Goal: Navigation & Orientation: Find specific page/section

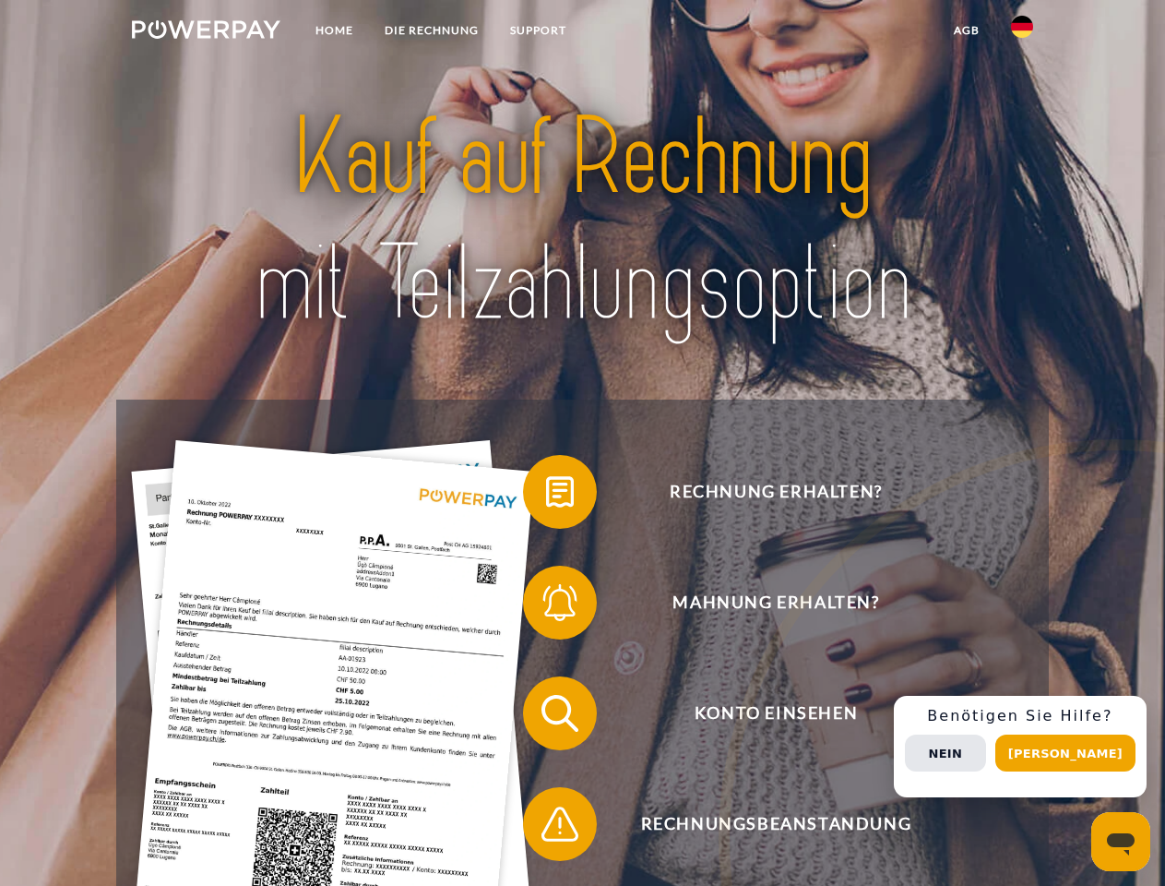
click at [206, 32] on img at bounding box center [206, 29] width 149 height 18
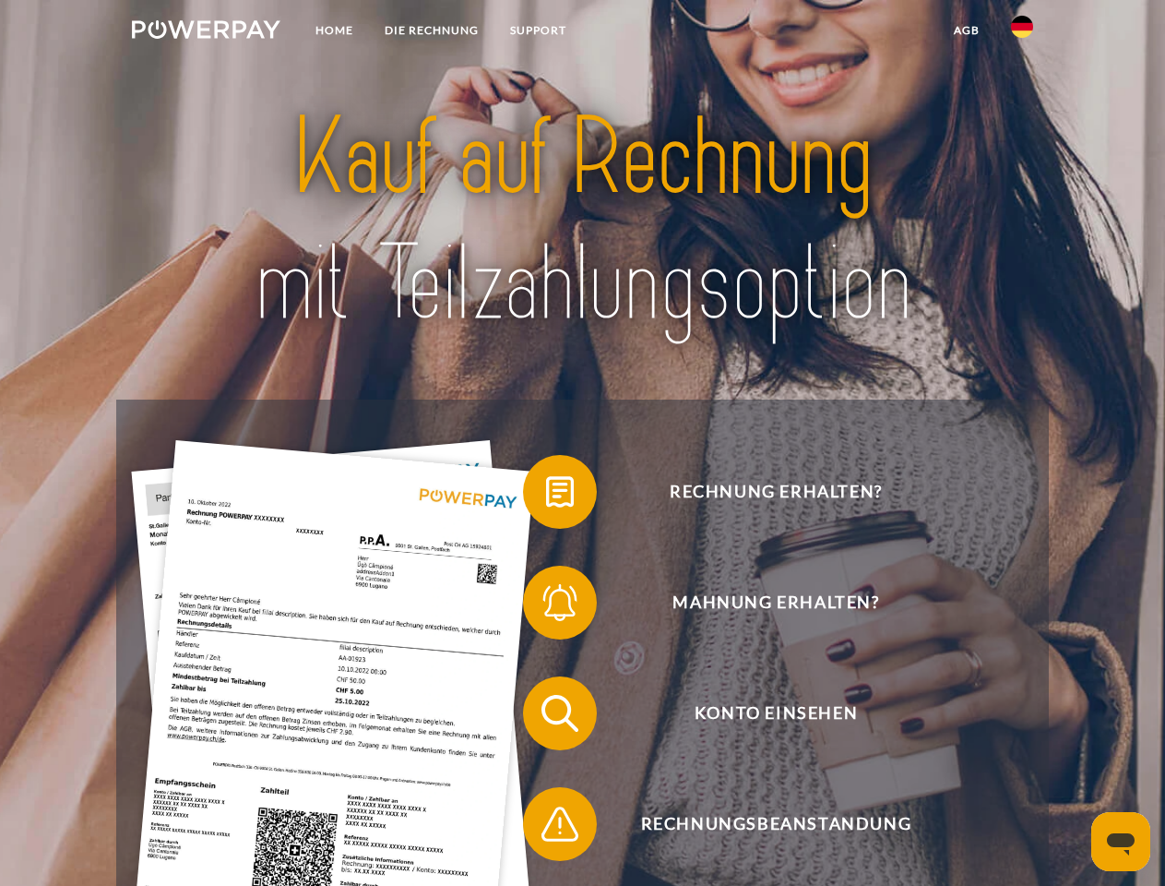
click at [1022, 32] on img at bounding box center [1022, 27] width 22 height 22
click at [966, 30] on link "agb" at bounding box center [966, 30] width 57 height 33
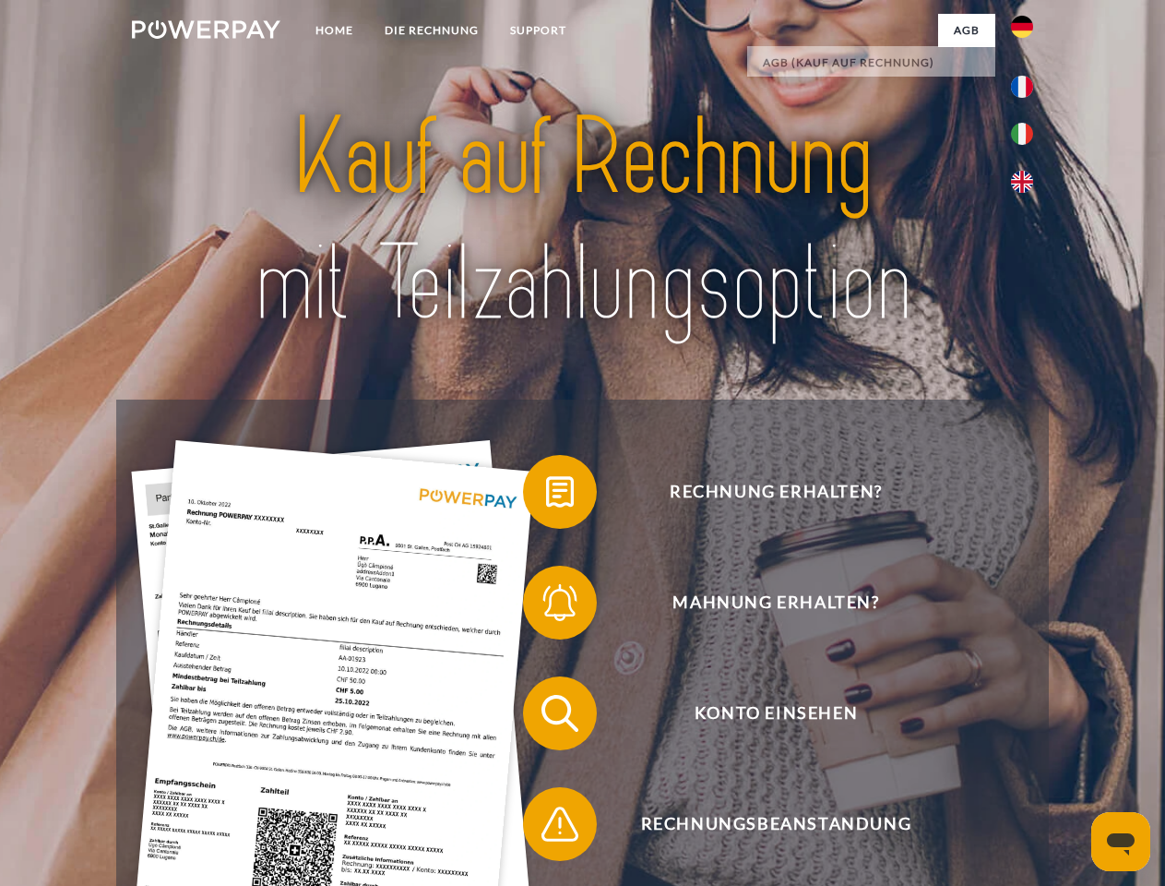
click at [546, 495] on span at bounding box center [532, 492] width 92 height 92
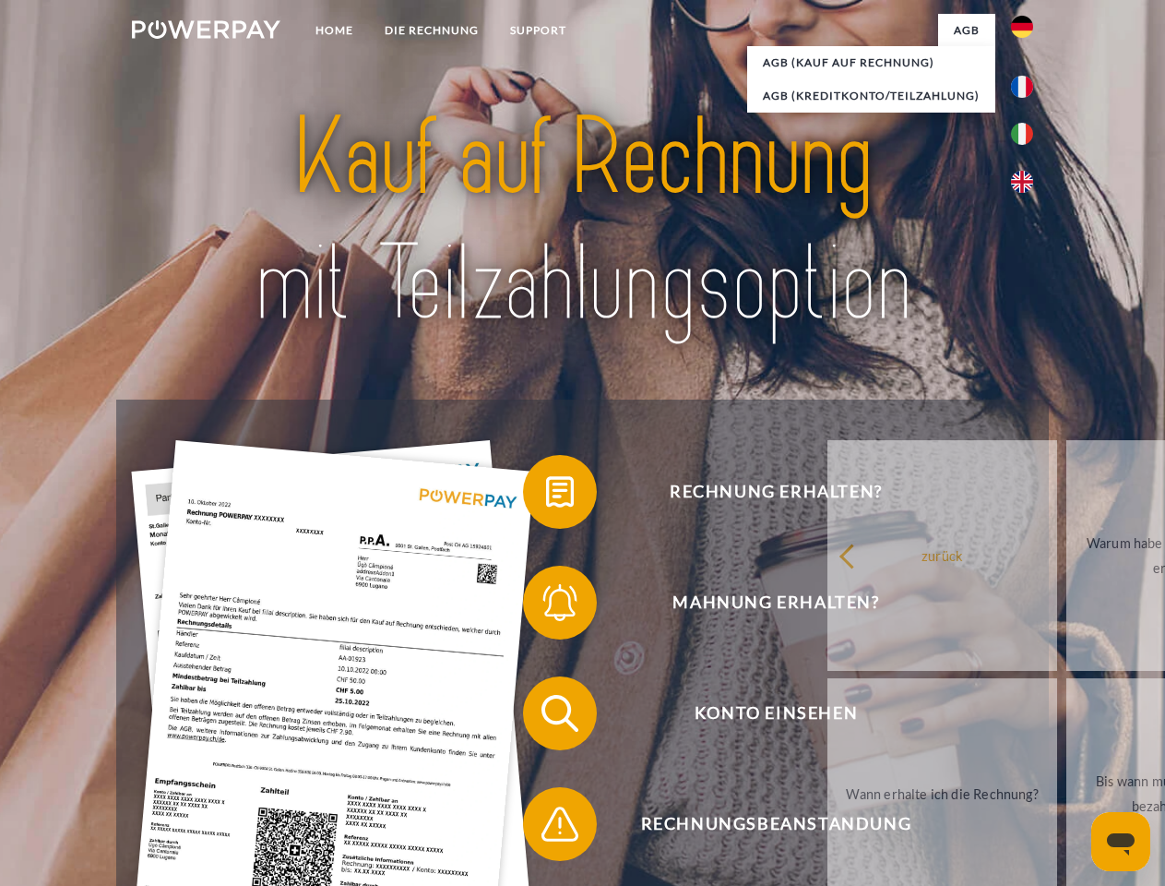
click at [828, 606] on link "zurück" at bounding box center [943, 555] width 230 height 231
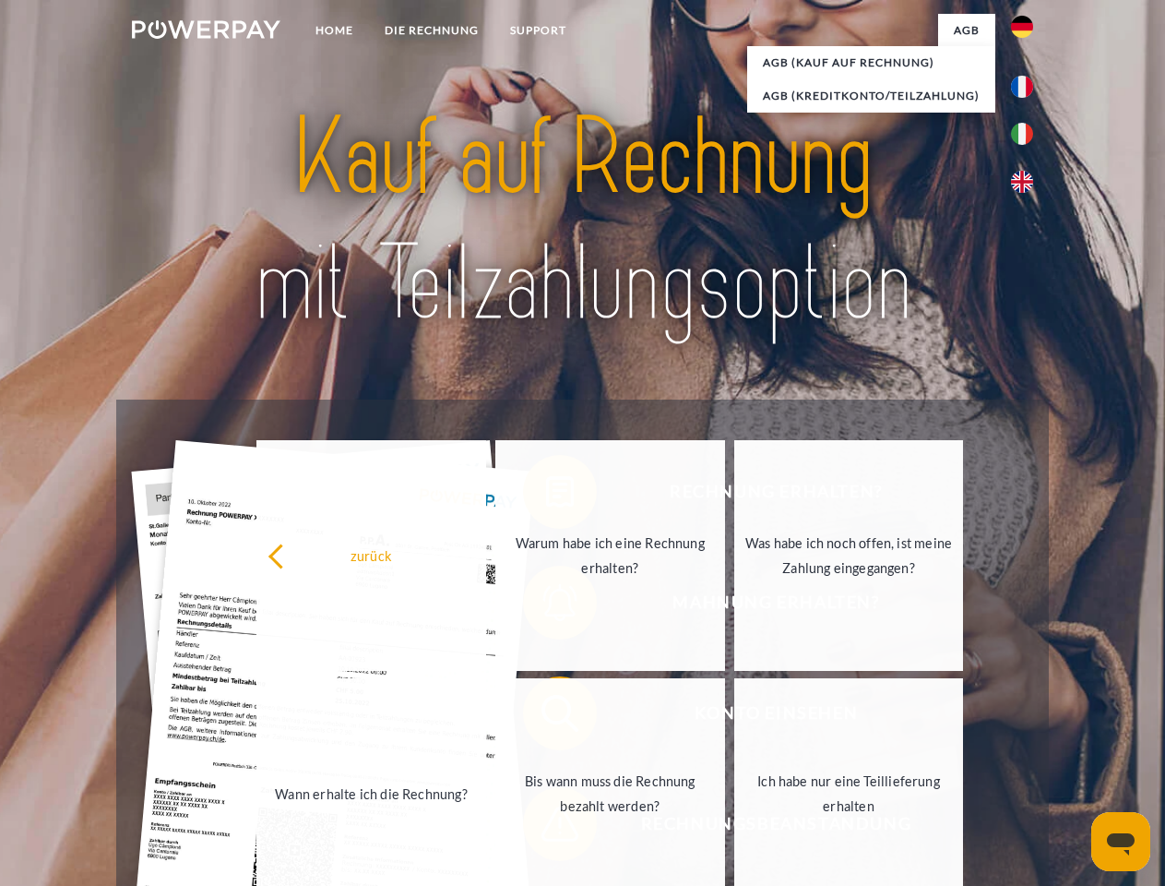
click at [546, 717] on span at bounding box center [532, 713] width 92 height 92
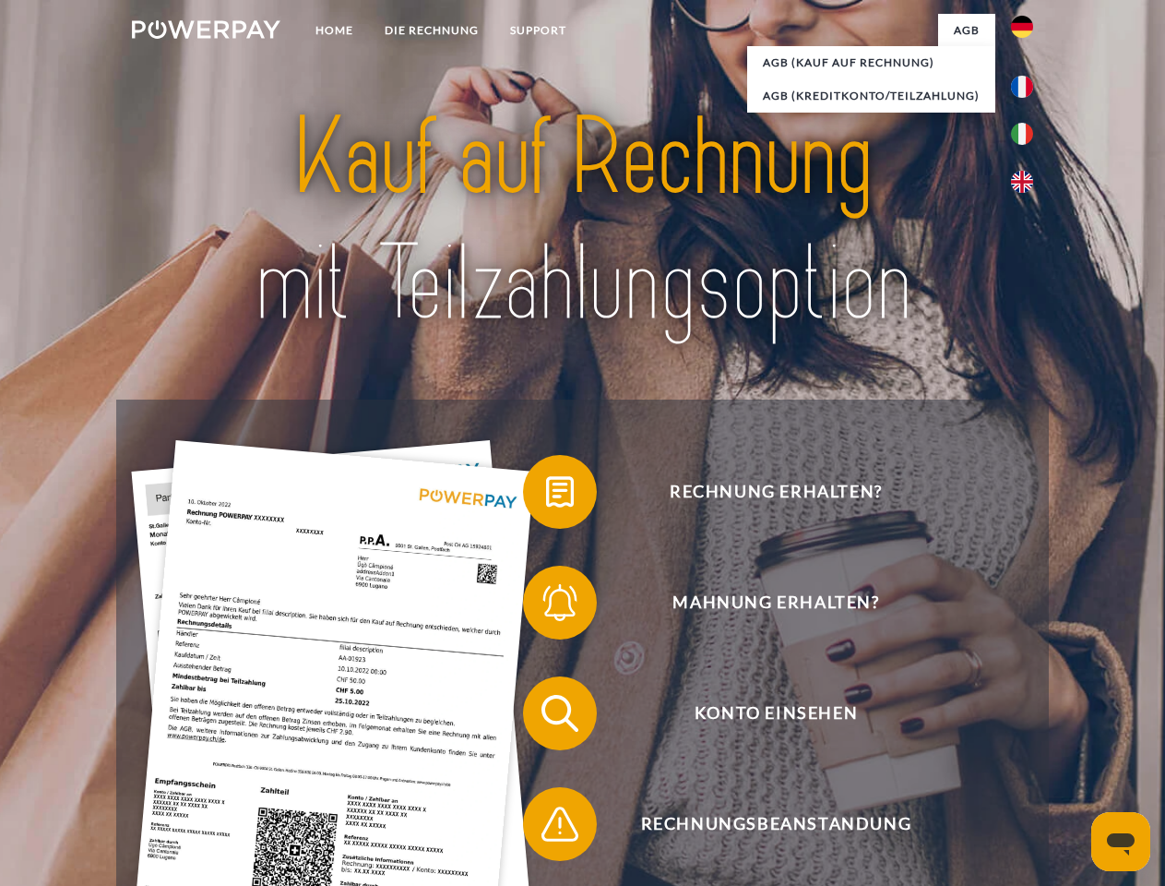
click at [546, 828] on span at bounding box center [532, 824] width 92 height 92
click at [1027, 746] on div "Rechnung erhalten? Mahnung erhalten? Konto einsehen" at bounding box center [582, 769] width 932 height 738
click at [982, 750] on span "Konto einsehen" at bounding box center [776, 713] width 452 height 74
click at [1072, 753] on header "Home DIE RECHNUNG SUPPORT" at bounding box center [582, 637] width 1165 height 1274
